Goal: Browse casually

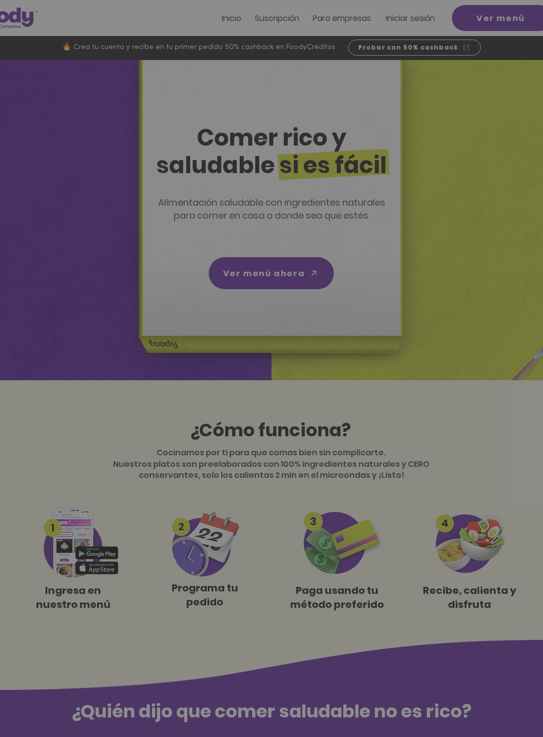
click at [357, 292] on img "Nuevos suscriptores 50% off" at bounding box center [271, 352] width 207 height 160
click at [360, 287] on icon "Volver al sitio" at bounding box center [364, 283] width 8 height 8
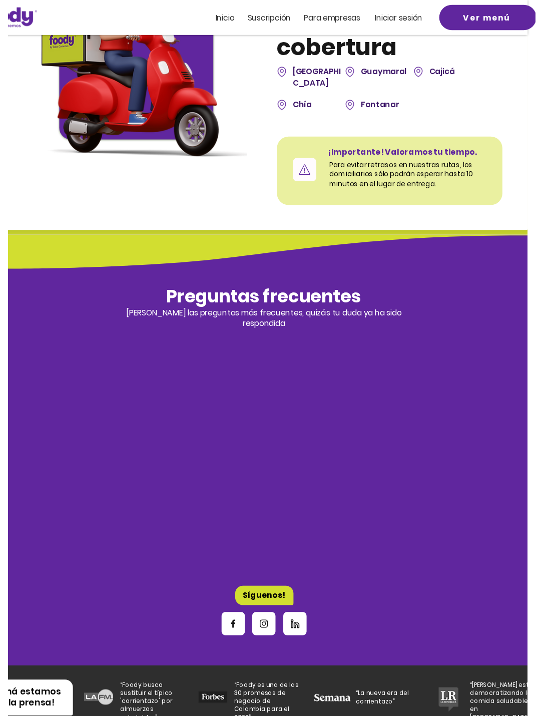
scroll to position [2813, 8]
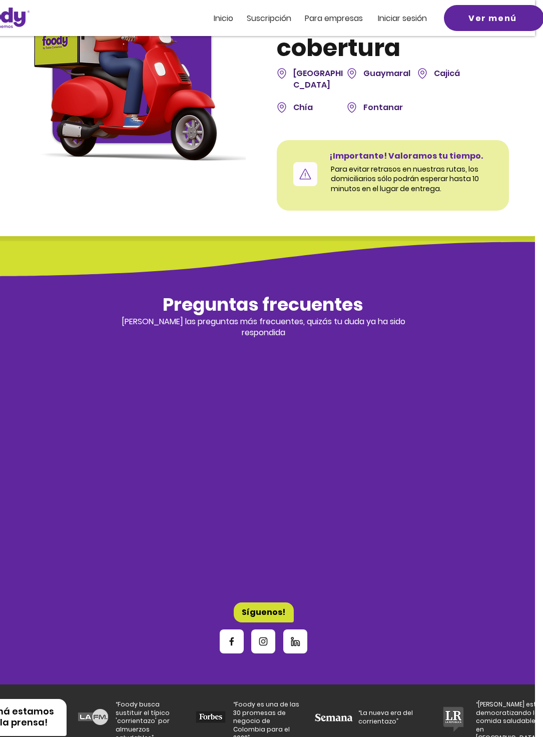
click at [259, 646] on icon "Instagram" at bounding box center [263, 642] width 9 height 9
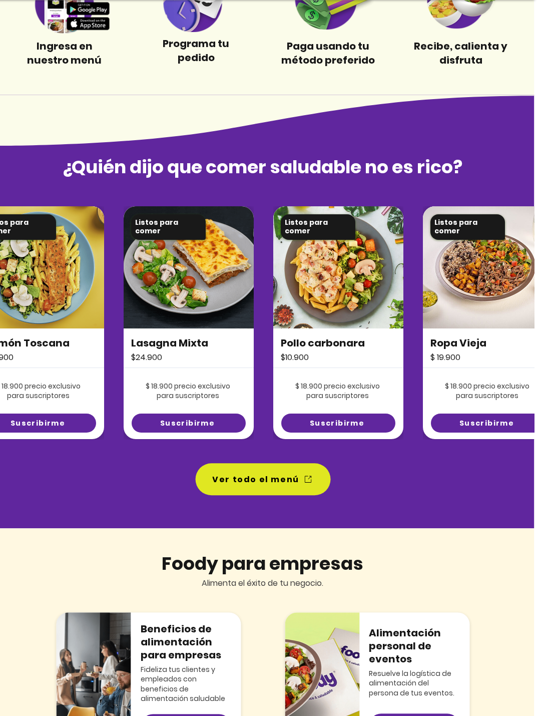
scroll to position [544, 9]
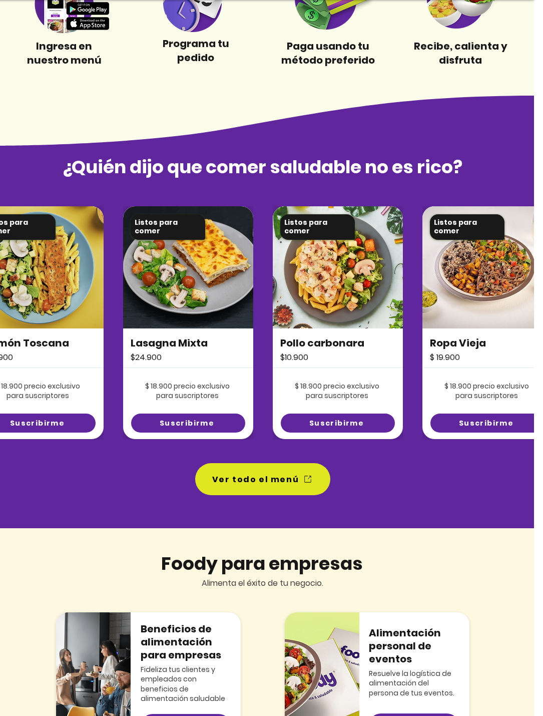
click at [280, 485] on span "Ver todo el menú" at bounding box center [255, 479] width 87 height 13
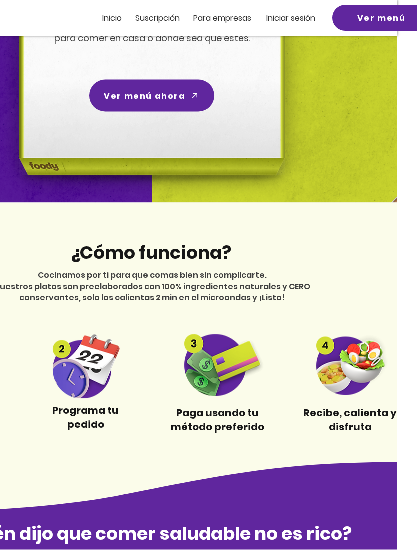
scroll to position [177, 108]
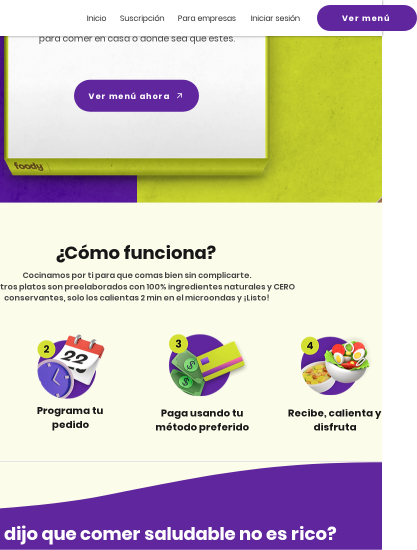
click at [52, 366] on img at bounding box center [71, 365] width 94 height 68
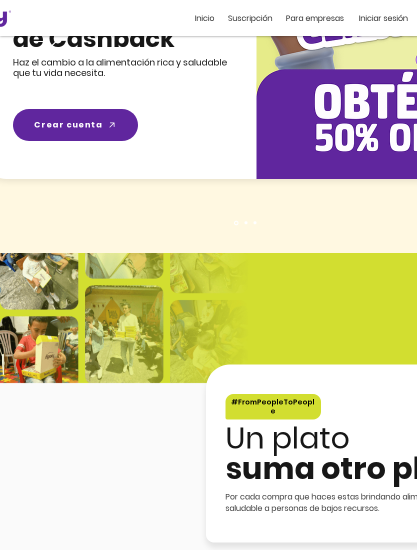
scroll to position [1540, 0]
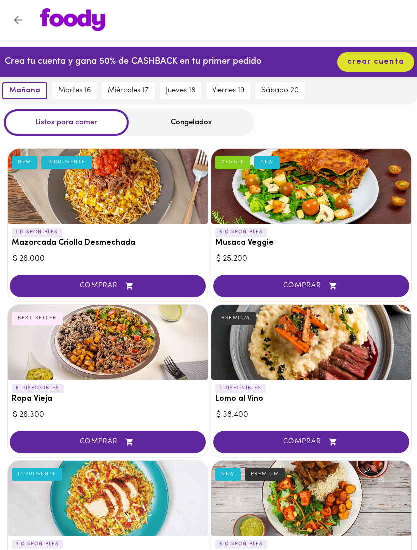
click at [164, 118] on div "Congelados" at bounding box center [191, 123] width 125 height 27
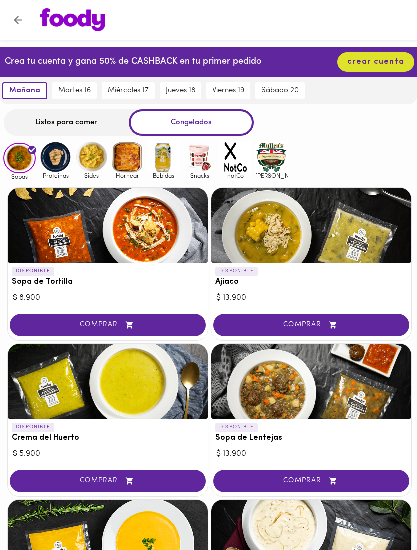
click at [60, 116] on div "Listos para comer" at bounding box center [66, 123] width 125 height 27
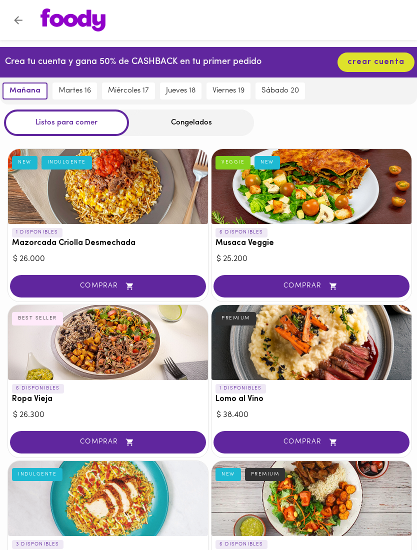
click at [18, 19] on icon "Volver" at bounding box center [18, 20] width 13 height 13
click at [21, 21] on icon "Volver" at bounding box center [18, 20] width 9 height 9
